Goal: Navigation & Orientation: Understand site structure

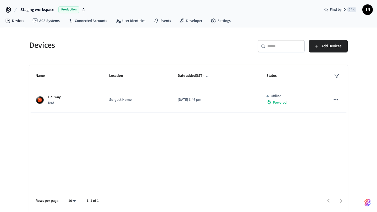
scroll to position [1, 0]
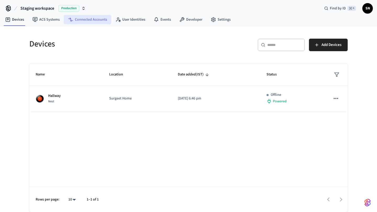
click at [88, 21] on link "Connected Accounts" at bounding box center [87, 19] width 47 height 9
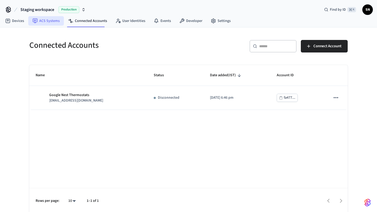
click at [48, 22] on link "ACS Systems" at bounding box center [46, 20] width 36 height 9
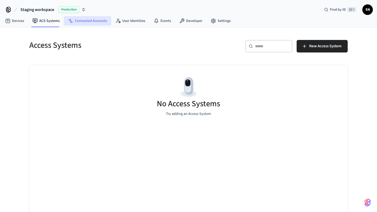
click at [80, 21] on link "Connected Accounts" at bounding box center [87, 20] width 47 height 9
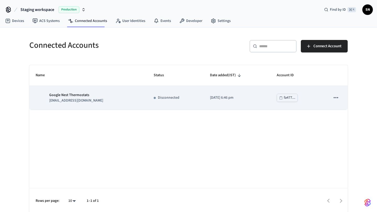
click at [72, 98] on p "Google Nest Thermostats" at bounding box center [76, 95] width 54 height 5
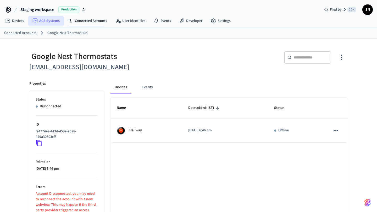
click at [53, 21] on link "ACS Systems" at bounding box center [46, 20] width 36 height 9
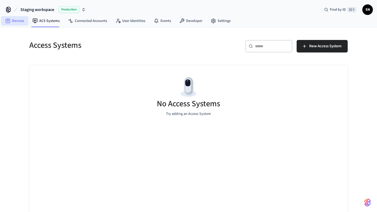
click at [19, 22] on link "Devices" at bounding box center [14, 20] width 27 height 9
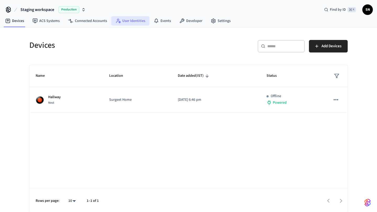
click at [136, 22] on link "User Identities" at bounding box center [130, 20] width 38 height 9
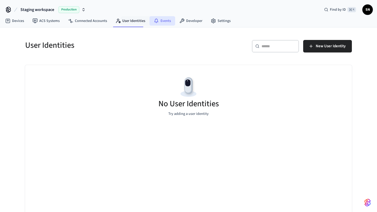
click at [162, 21] on link "Events" at bounding box center [162, 20] width 26 height 9
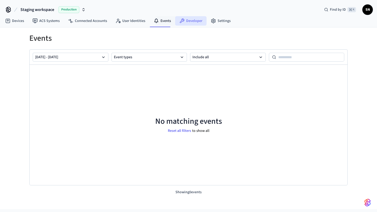
click at [183, 20] on link "Developer" at bounding box center [190, 20] width 31 height 9
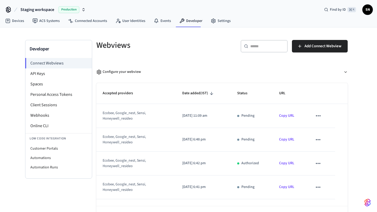
scroll to position [136, 0]
